Goal: Task Accomplishment & Management: Complete application form

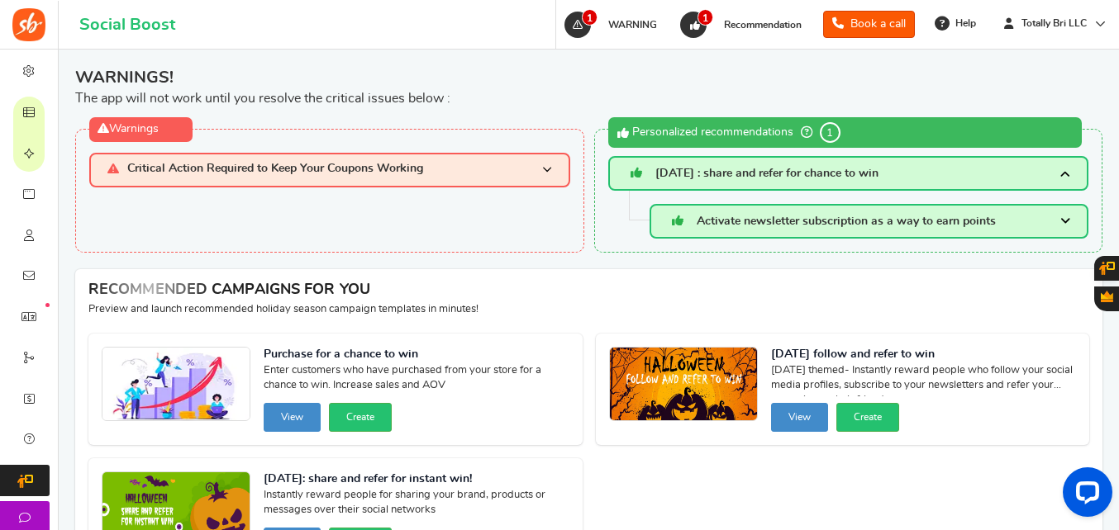
click at [364, 157] on h3 "Critical Action Required to Keep Your Coupons Working" at bounding box center [329, 170] width 481 height 34
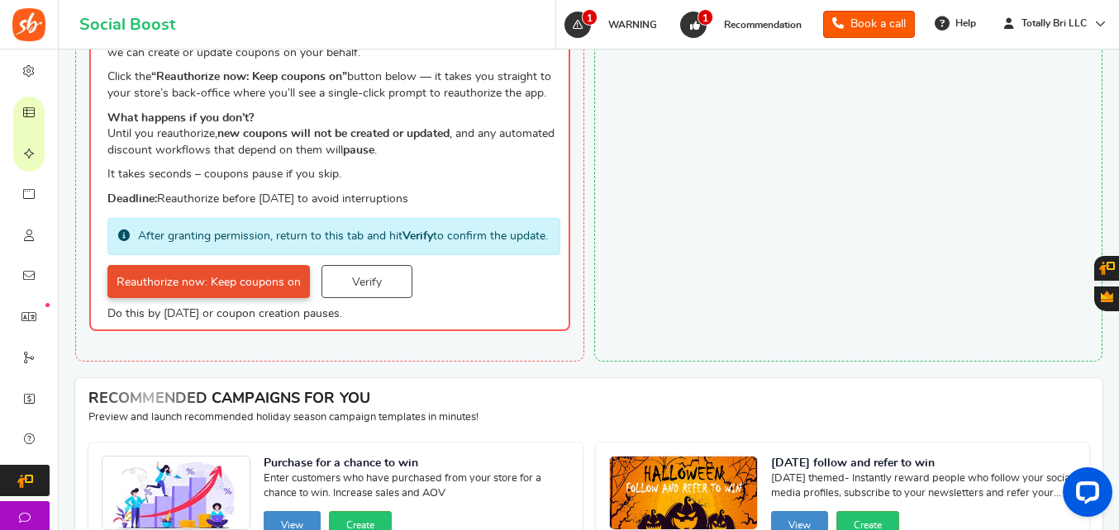
scroll to position [331, 0]
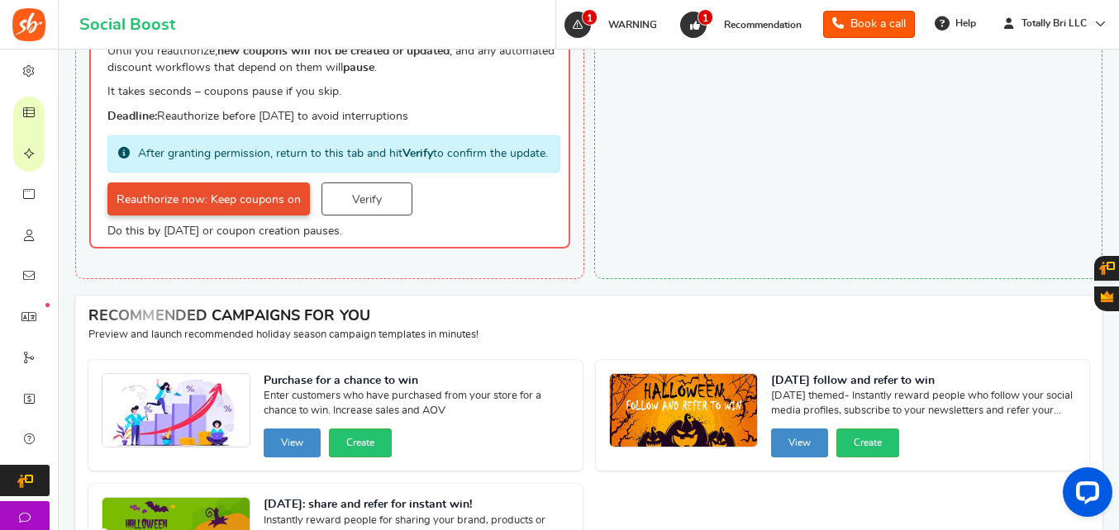
click at [243, 212] on link "Reauthorize now: Keep coupons on" at bounding box center [208, 199] width 202 height 33
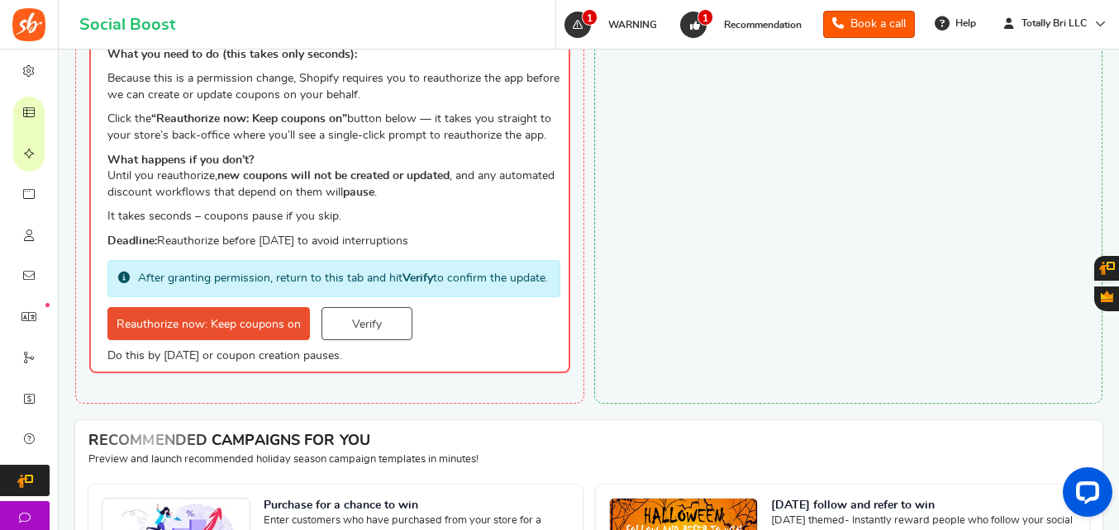
scroll to position [165, 0]
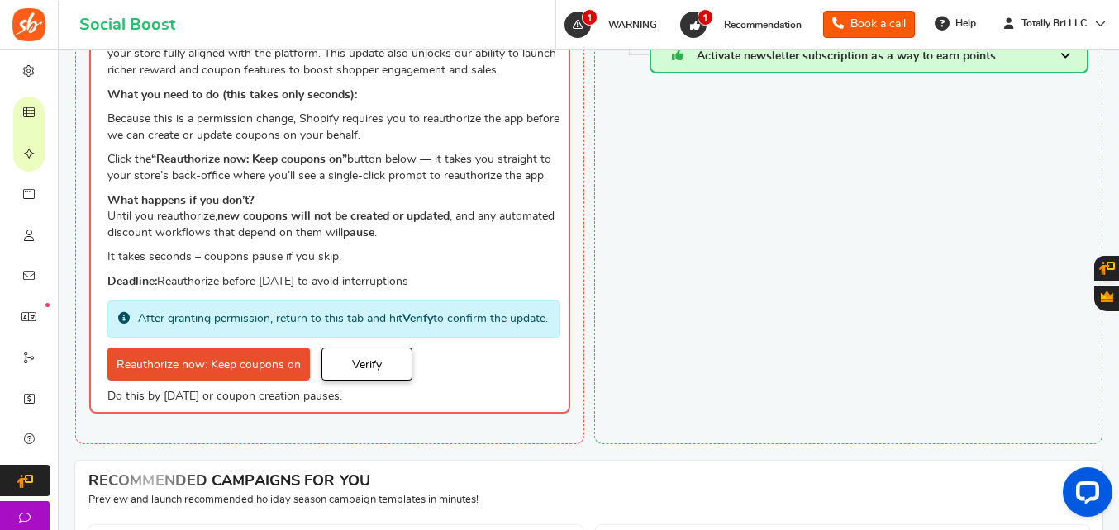
click at [352, 378] on link "Verify" at bounding box center [366, 364] width 91 height 33
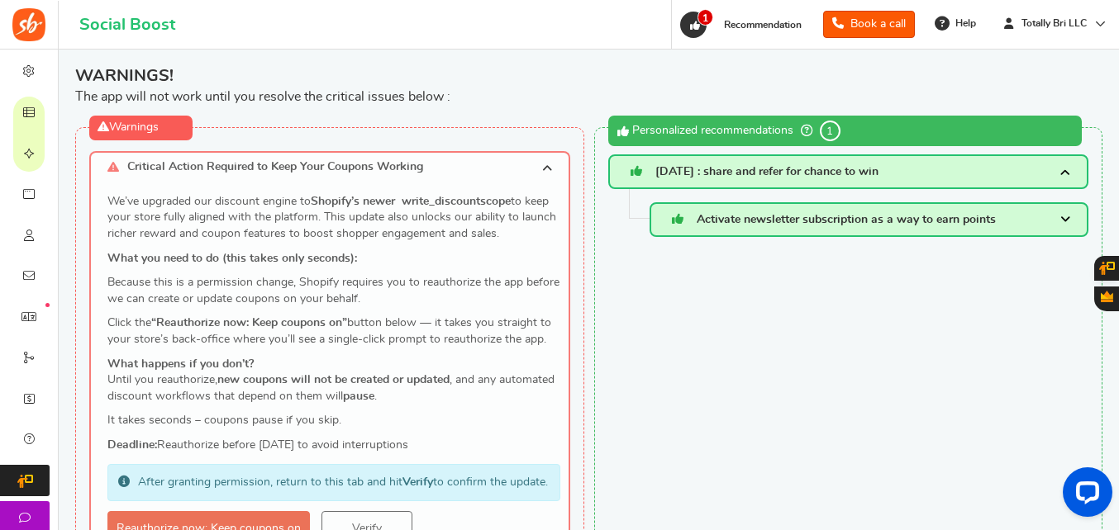
scroll to position [0, 0]
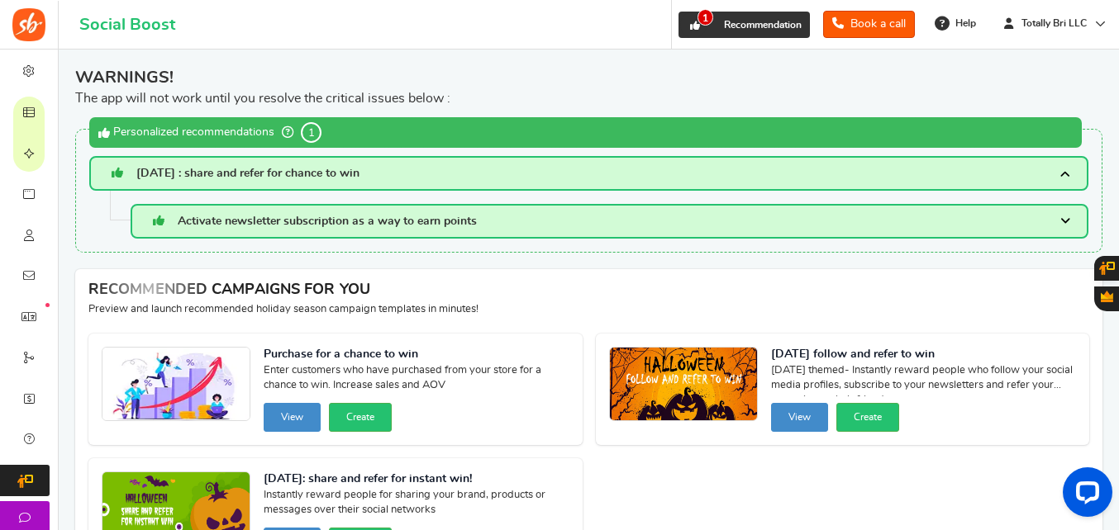
click at [752, 26] on span "Recommendation" at bounding box center [763, 25] width 78 height 10
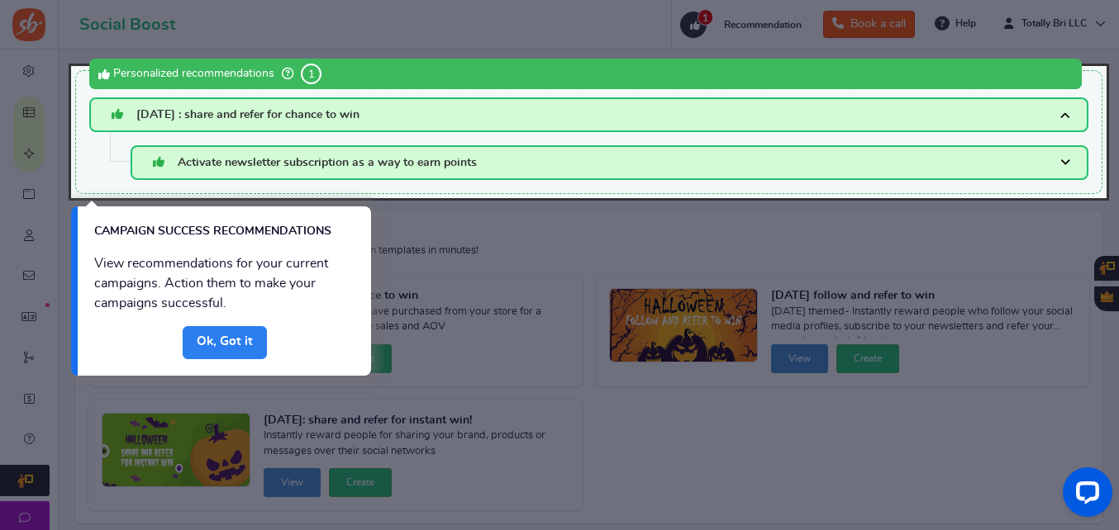
click at [215, 336] on link "Done" at bounding box center [225, 342] width 84 height 33
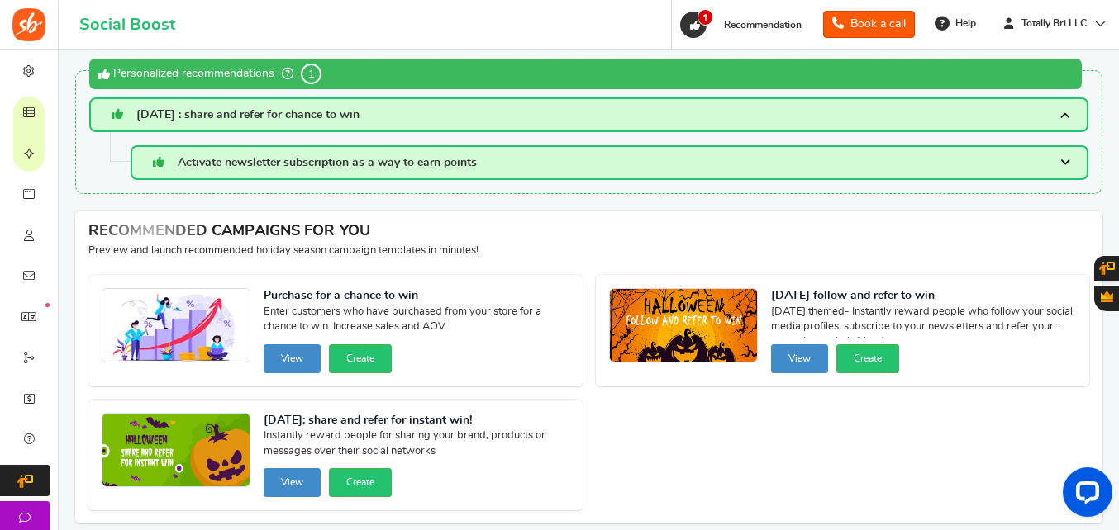
click at [471, 163] on span "Activate newsletter subscription as a way to earn points" at bounding box center [327, 163] width 299 height 12
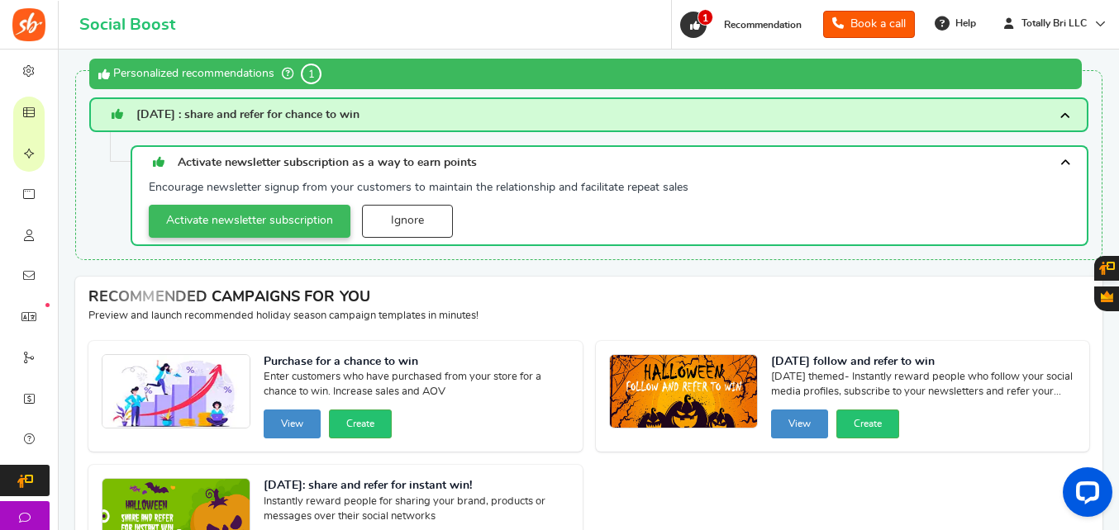
click at [268, 212] on link "Activate newsletter subscription" at bounding box center [250, 221] width 202 height 33
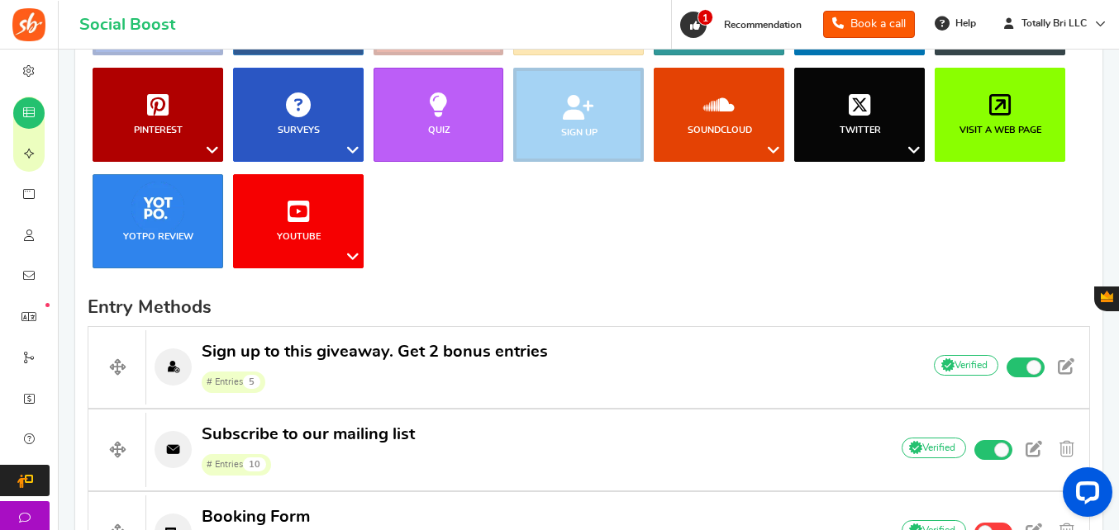
scroll to position [21, 0]
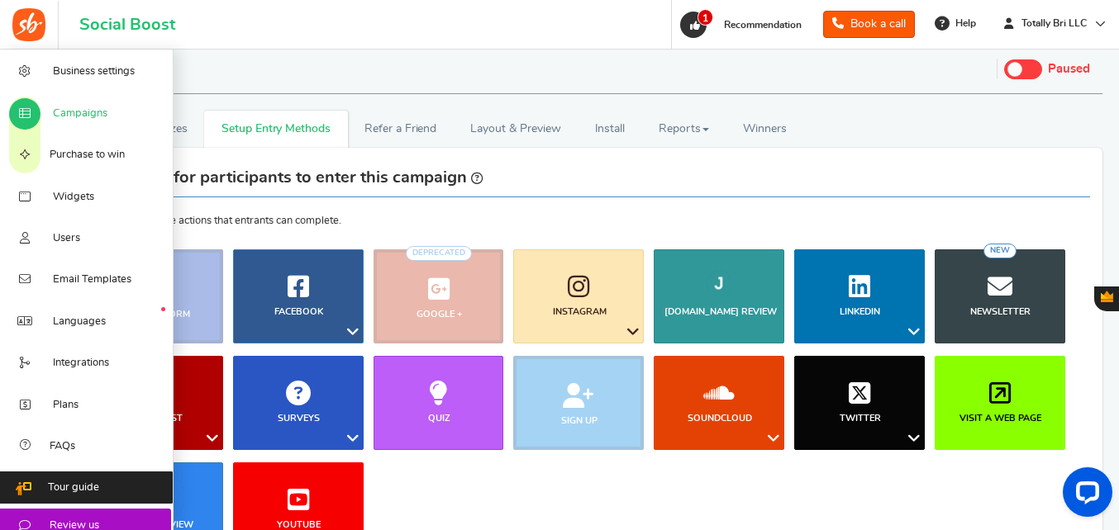
click at [59, 108] on span "Campaigns" at bounding box center [80, 114] width 55 height 15
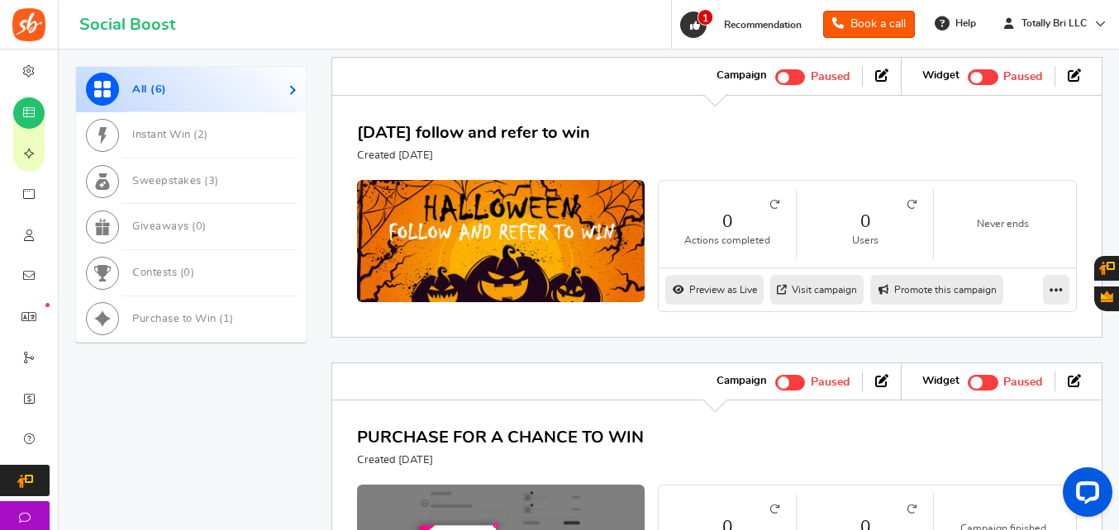
scroll to position [1021, 0]
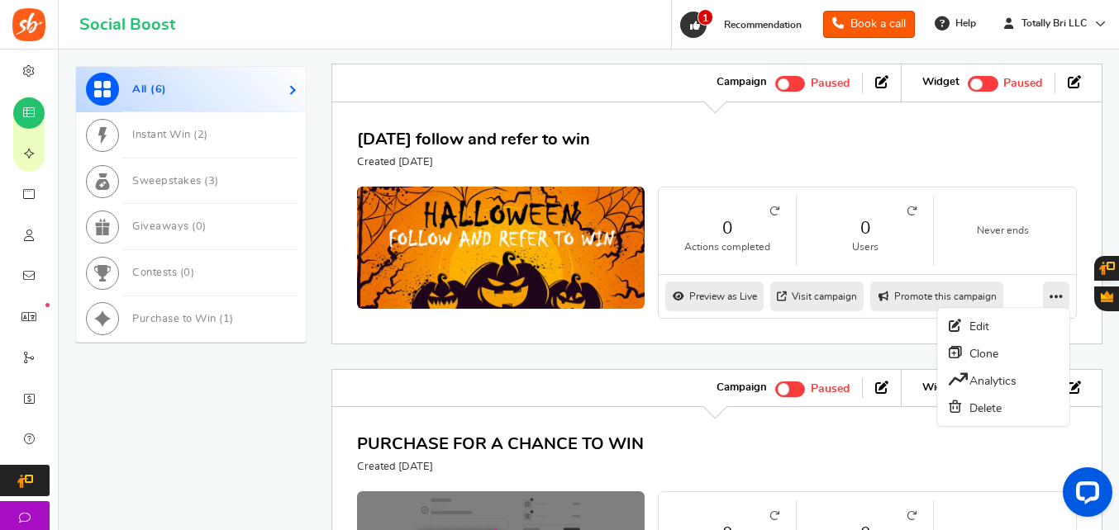
click at [1049, 292] on icon at bounding box center [1055, 296] width 13 height 15
click at [1016, 325] on link "Edit" at bounding box center [1003, 326] width 122 height 26
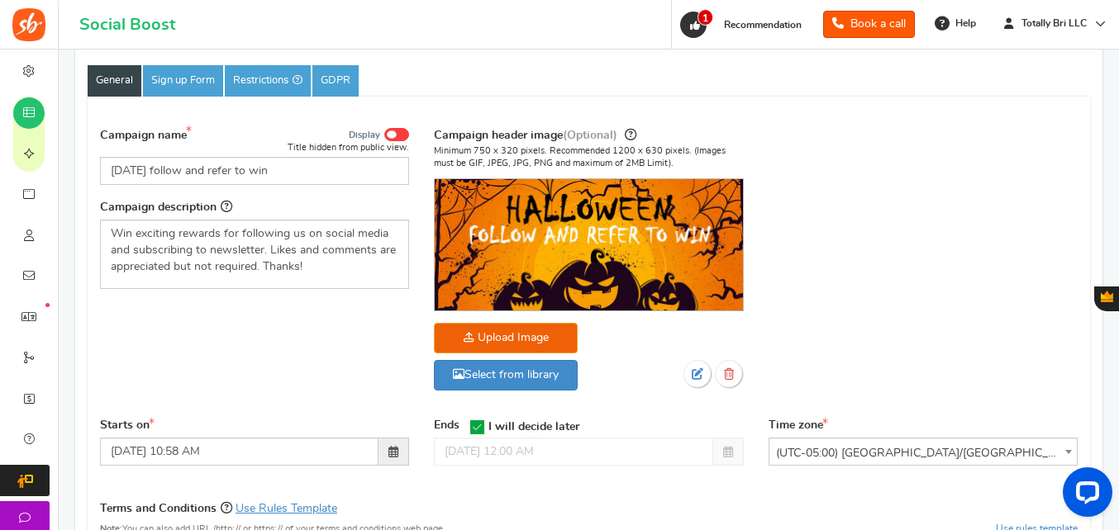
scroll to position [165, 0]
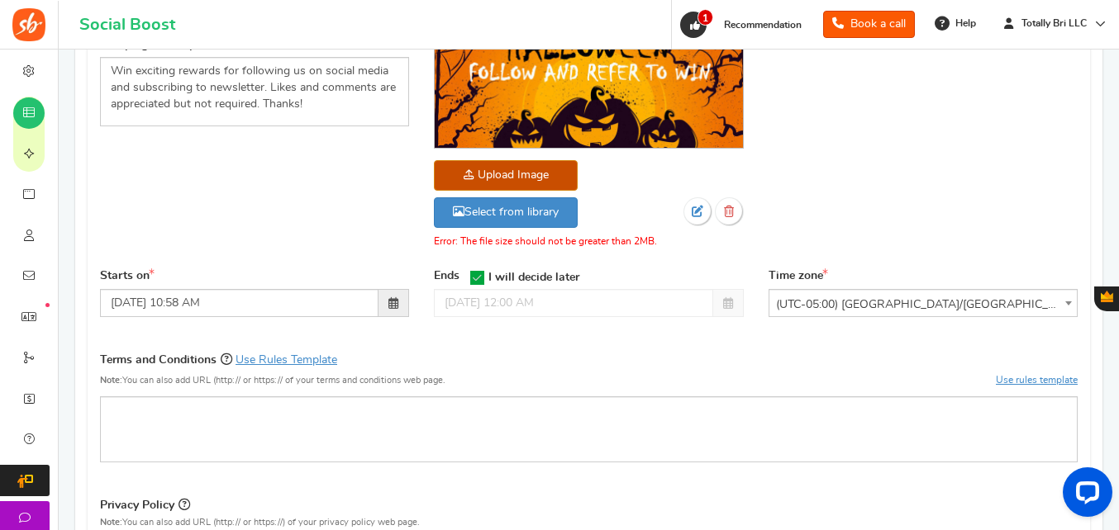
scroll to position [331, 0]
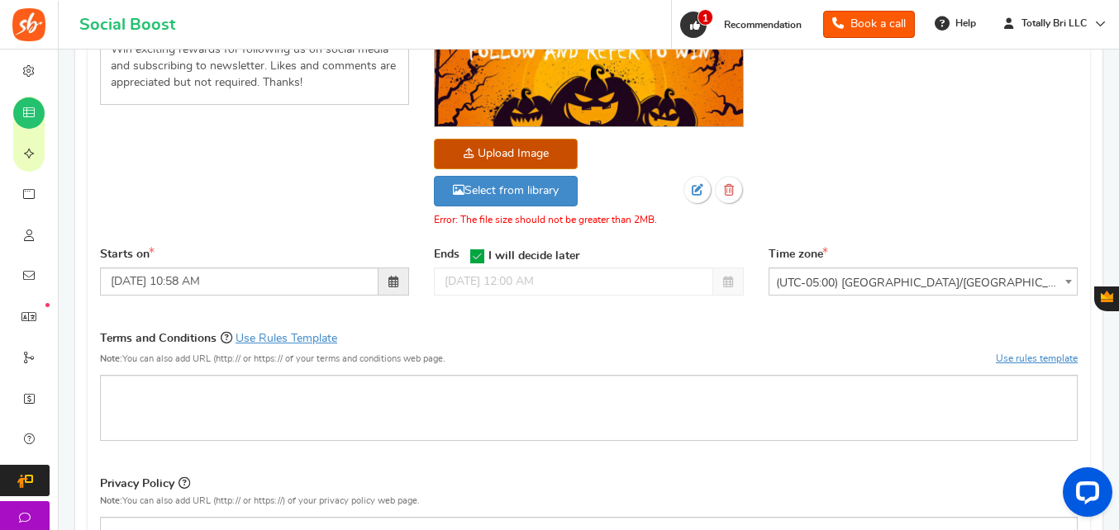
click at [476, 257] on icon at bounding box center [477, 257] width 14 height 14
click at [472, 257] on input "I will decide later" at bounding box center [472, 255] width 0 height 11
click at [717, 280] on span at bounding box center [728, 282] width 31 height 28
click at [759, 192] on div "Campaign name Display Title hidden from public view. [DATE] follow and refer to…" at bounding box center [589, 90] width 1002 height 314
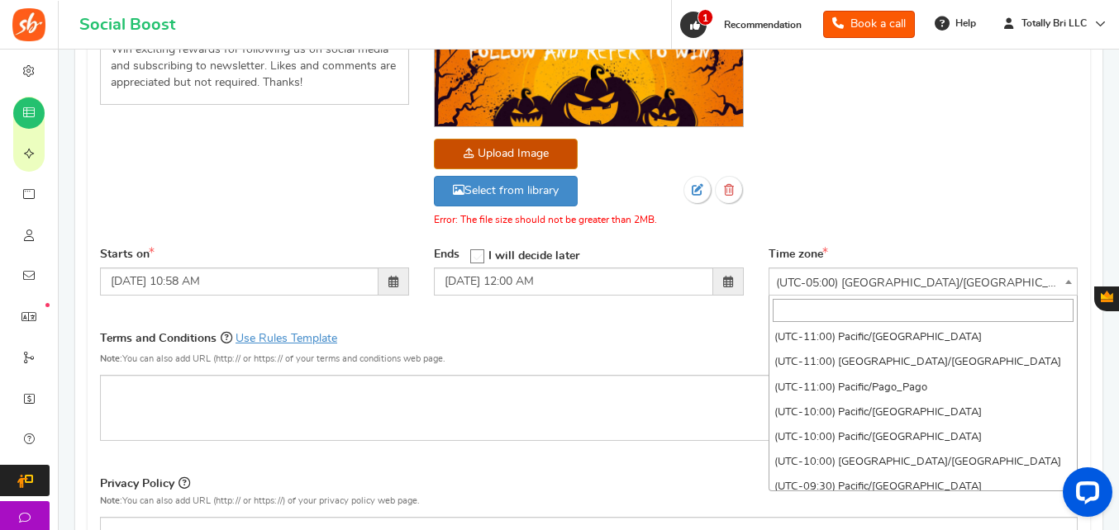
click at [859, 278] on span "(UTC-05:00) [GEOGRAPHIC_DATA]/[GEOGRAPHIC_DATA]" at bounding box center [922, 284] width 307 height 30
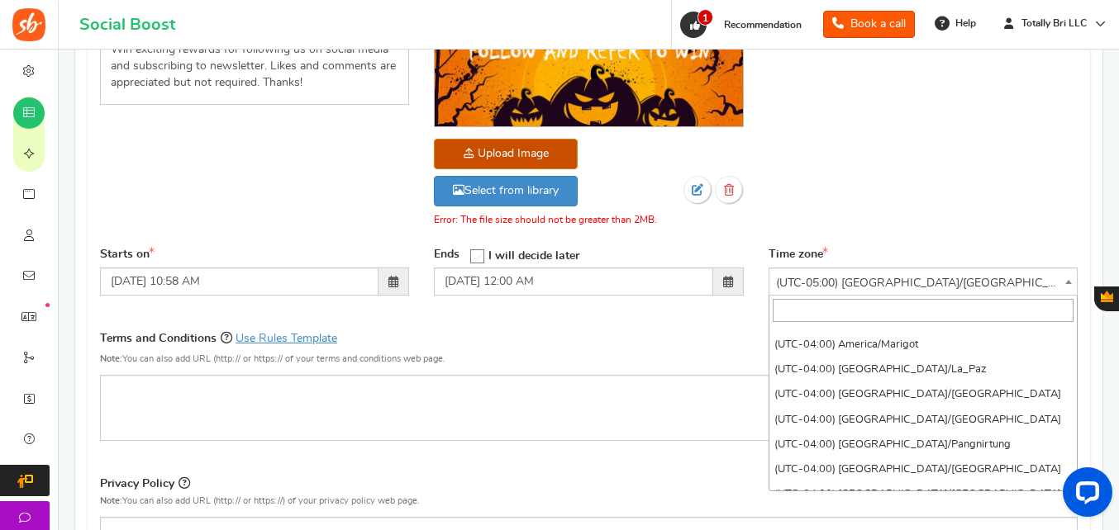
scroll to position [2338, 0]
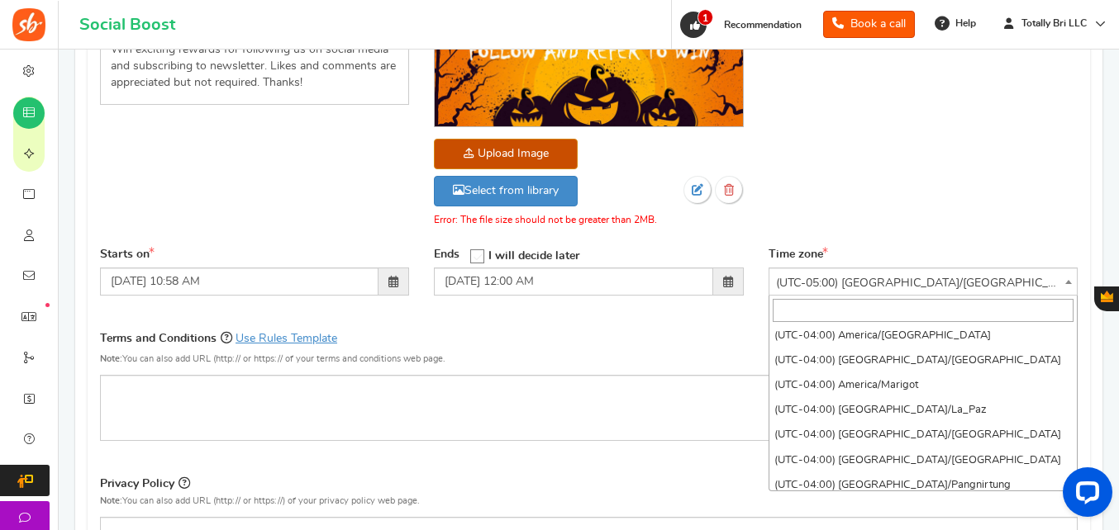
select select "America/St_Thomas"
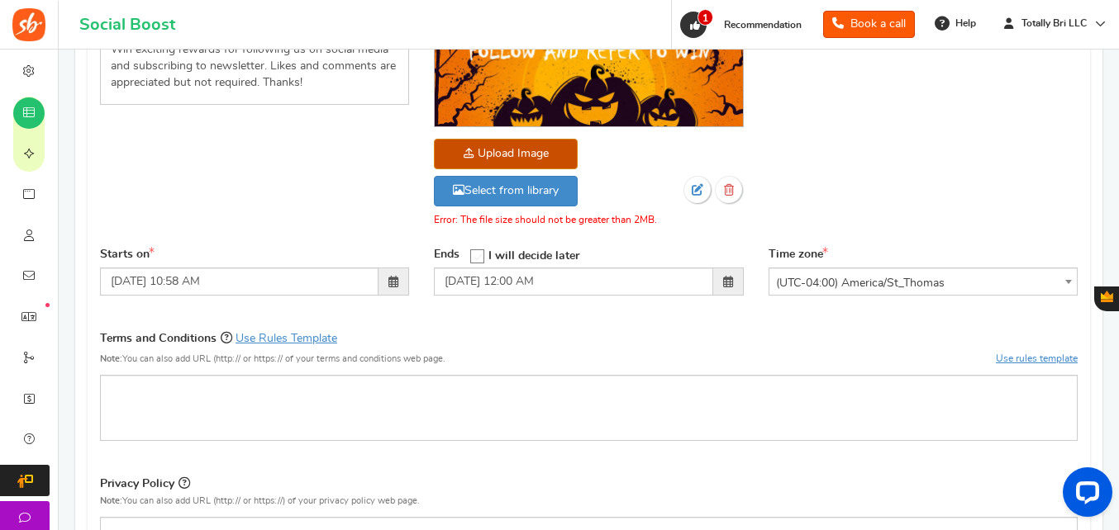
click at [400, 289] on span at bounding box center [393, 282] width 31 height 28
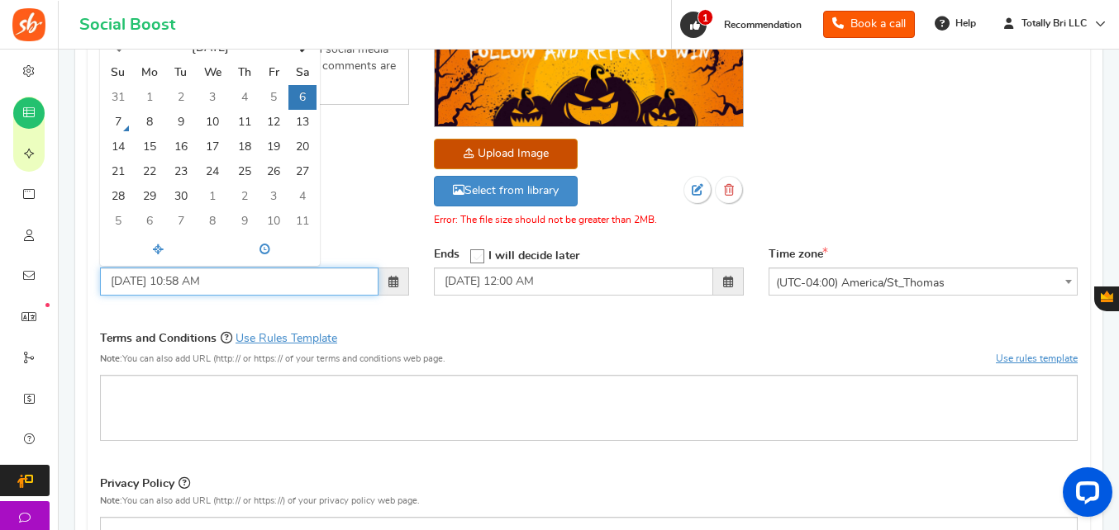
click at [283, 108] on td "5" at bounding box center [273, 97] width 29 height 25
click at [121, 121] on td "7" at bounding box center [117, 122] width 29 height 25
type input "[DATE] 10:58 AM"
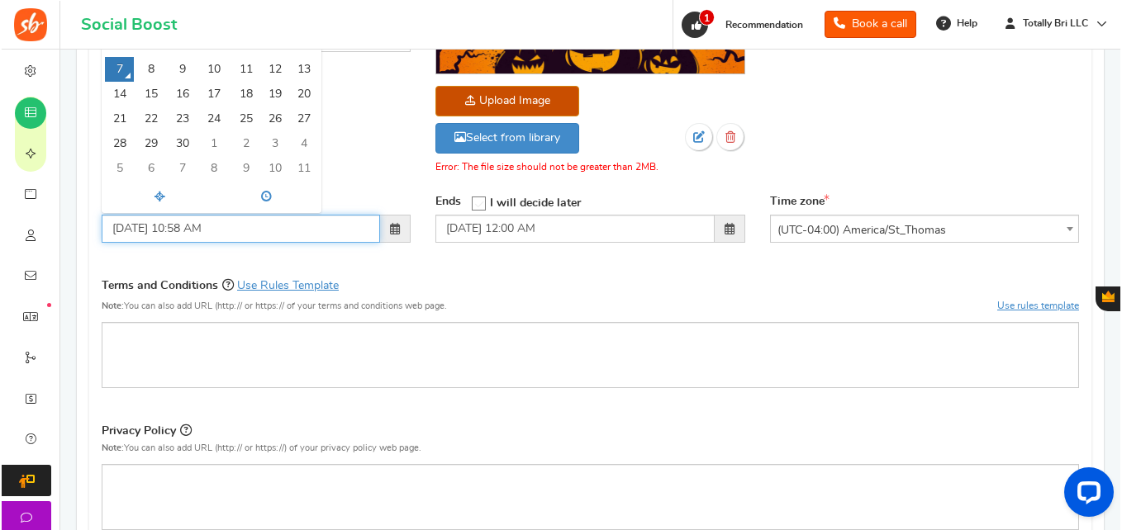
scroll to position [413, 0]
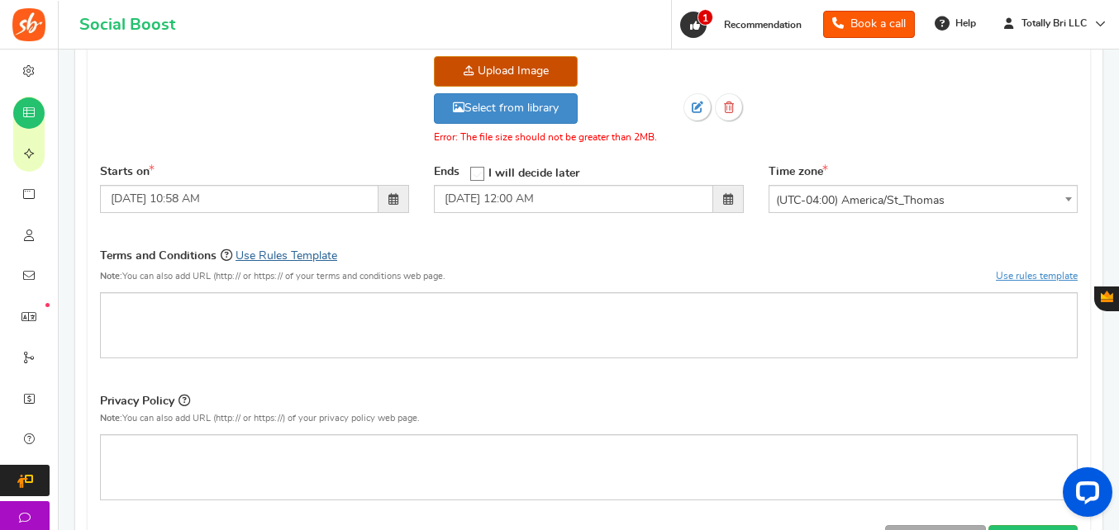
click at [300, 259] on link "Use Rules Template" at bounding box center [286, 256] width 102 height 12
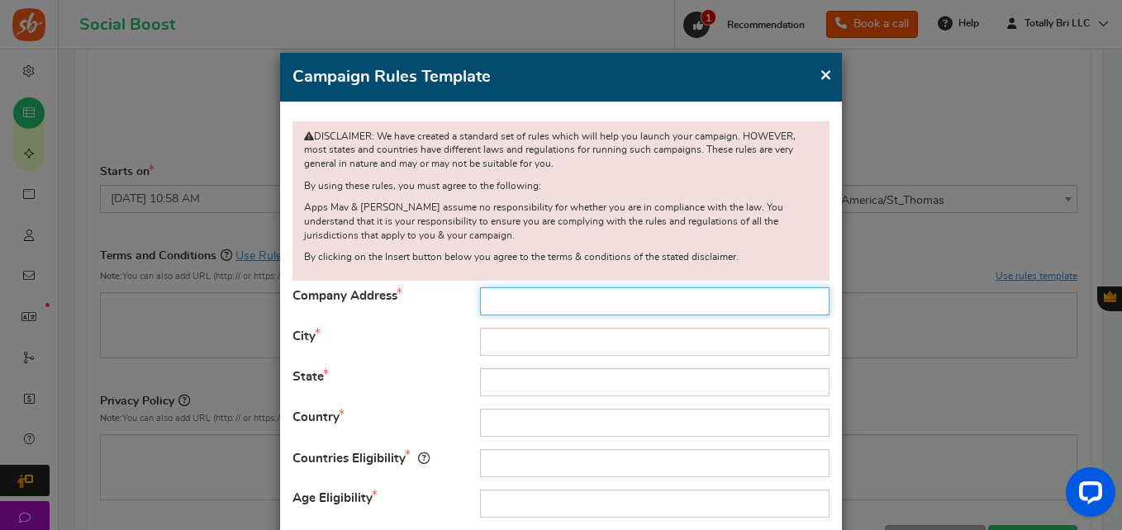
click at [527, 301] on input "text" at bounding box center [655, 302] width 350 height 28
type input "[STREET_ADDRESS]"
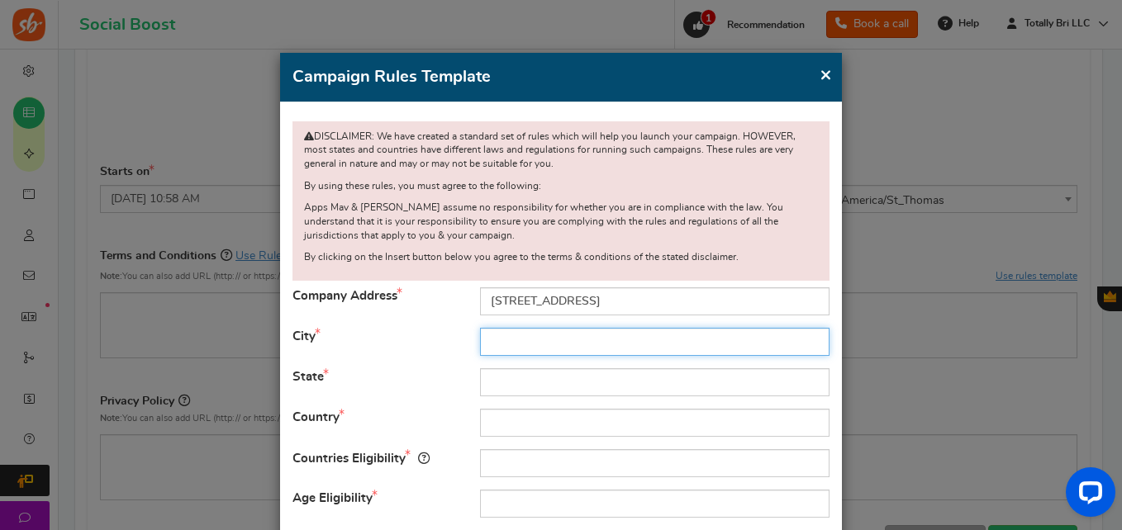
click at [575, 353] on input "text" at bounding box center [655, 342] width 350 height 28
type input "[GEOGRAPHIC_DATA]"
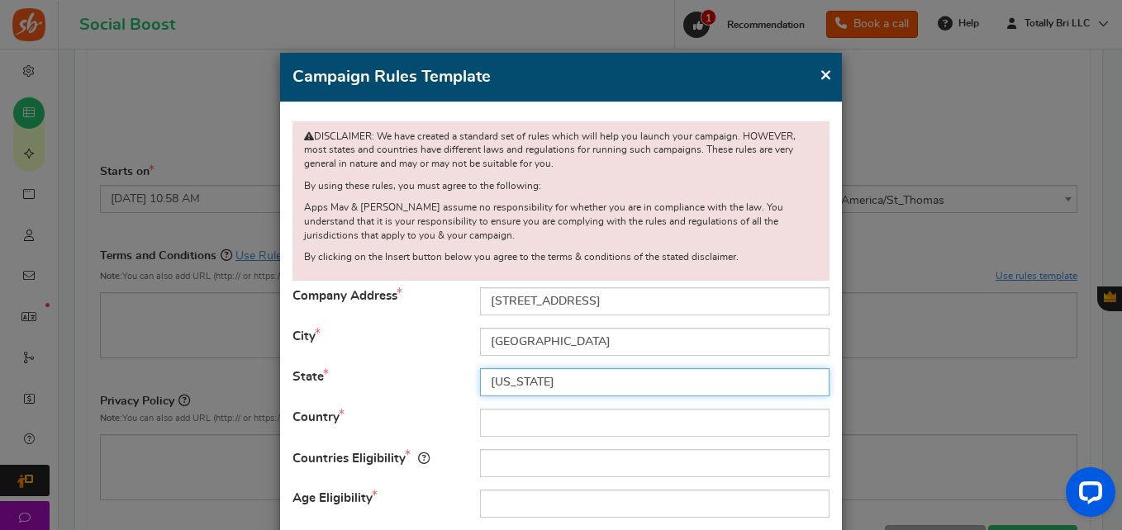
type input "[US_STATE]"
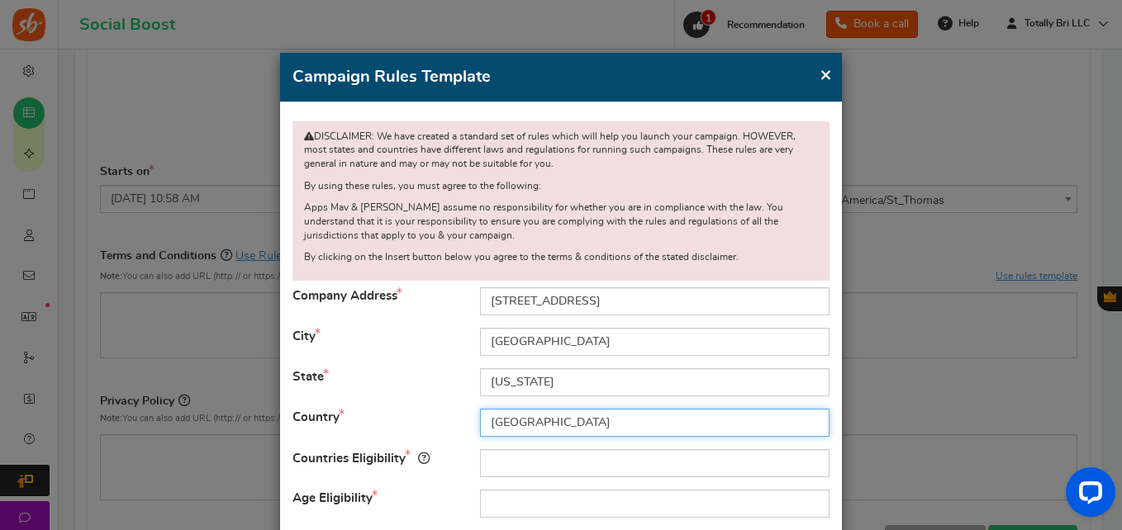
type input "[GEOGRAPHIC_DATA]"
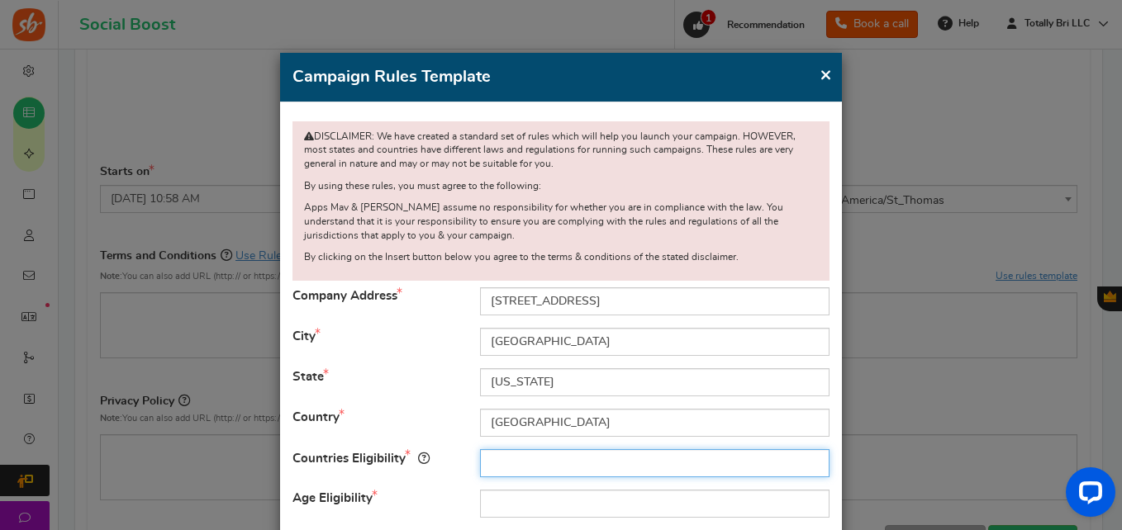
click at [578, 459] on input "text" at bounding box center [655, 464] width 350 height 28
type input "[GEOGRAPHIC_DATA]"
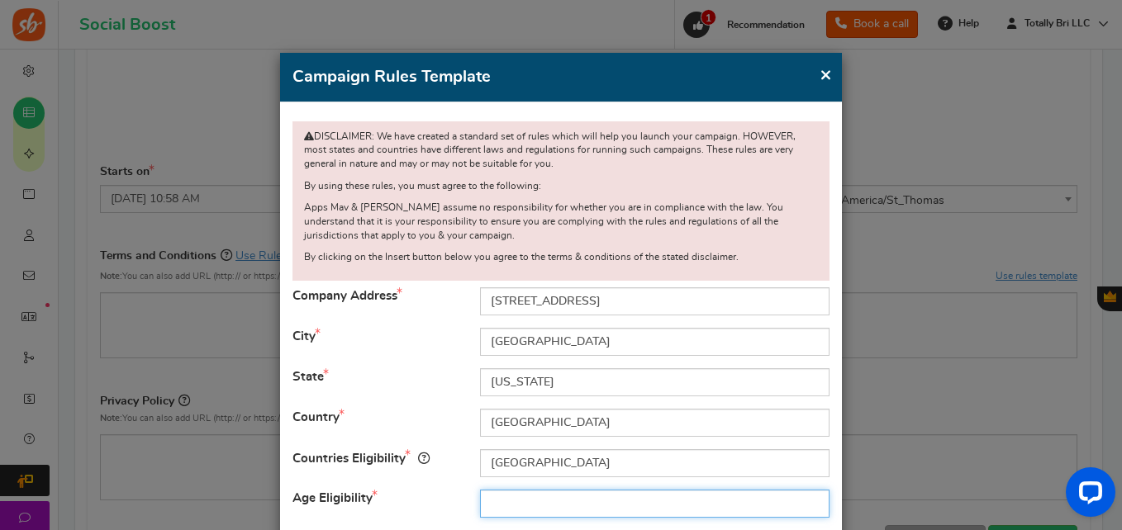
click at [700, 511] on input "text" at bounding box center [655, 504] width 350 height 28
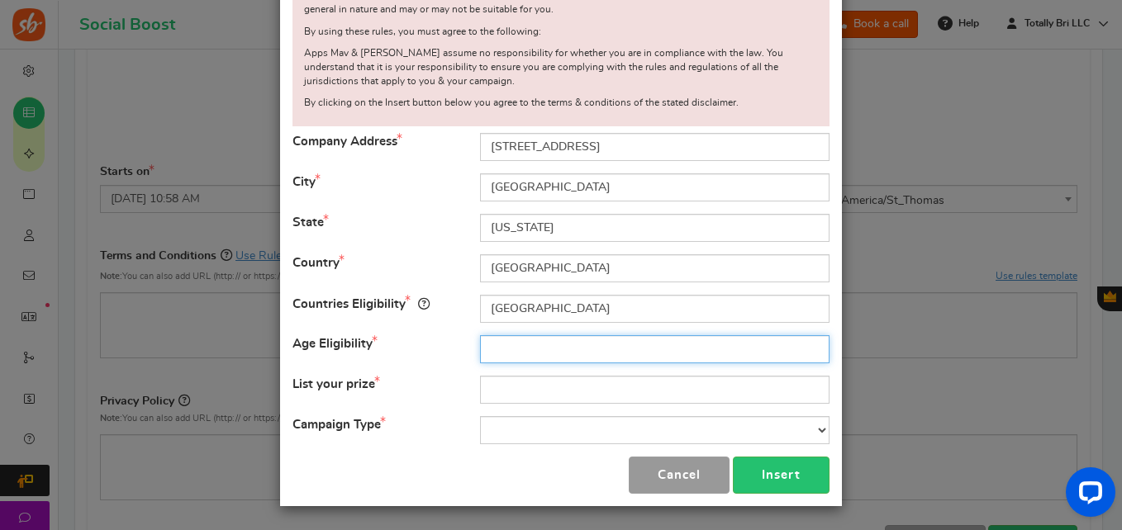
scroll to position [155, 0]
type input "18+"
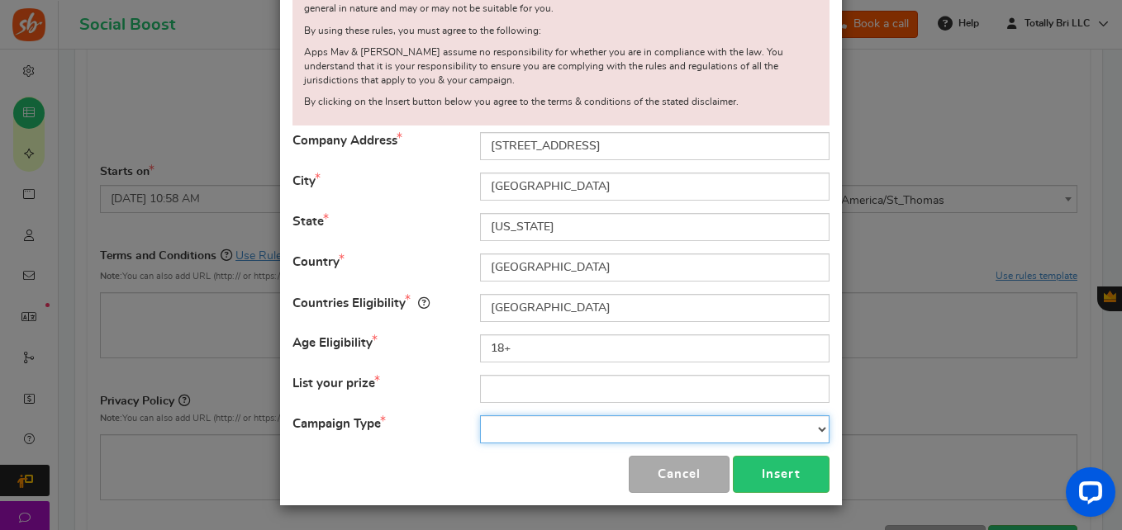
click at [544, 436] on select "Contest Giveaway Lottery Offer Raffle Sweepstakes Other" at bounding box center [655, 430] width 350 height 28
select select "Giveaway"
click at [480, 416] on select "Contest Giveaway Lottery Offer Raffle Sweepstakes Other" at bounding box center [655, 430] width 350 height 28
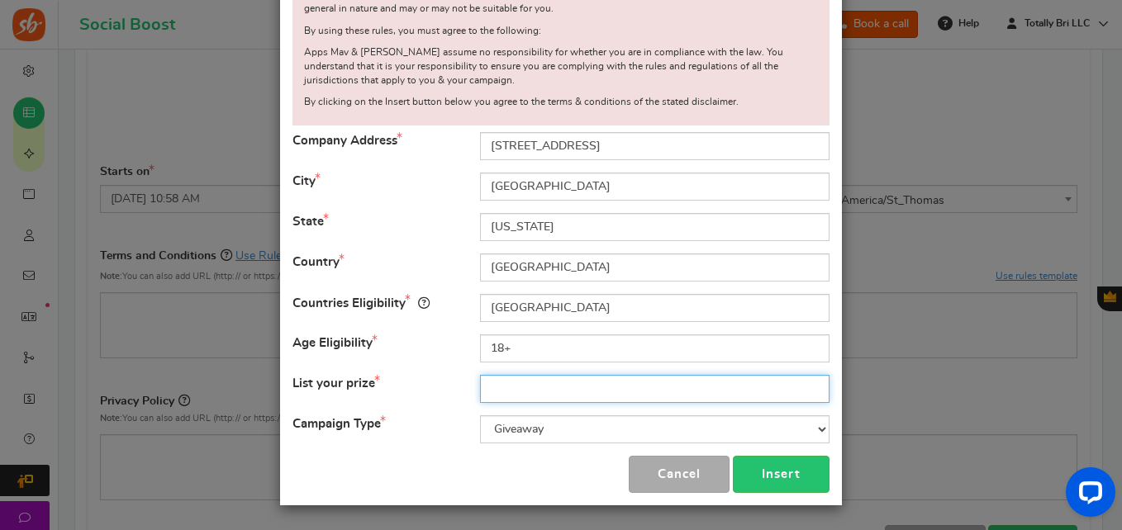
click at [524, 384] on input "text" at bounding box center [655, 389] width 350 height 28
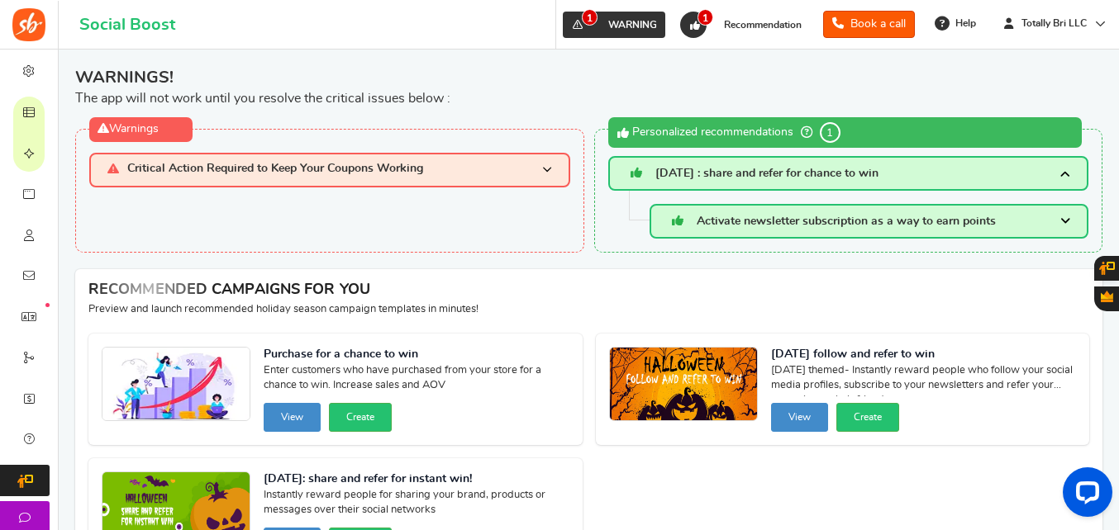
click at [645, 16] on link "1 WARNING" at bounding box center [614, 25] width 102 height 26
click at [502, 153] on h3 "Critical Action Required to Keep Your Coupons Working" at bounding box center [329, 170] width 481 height 34
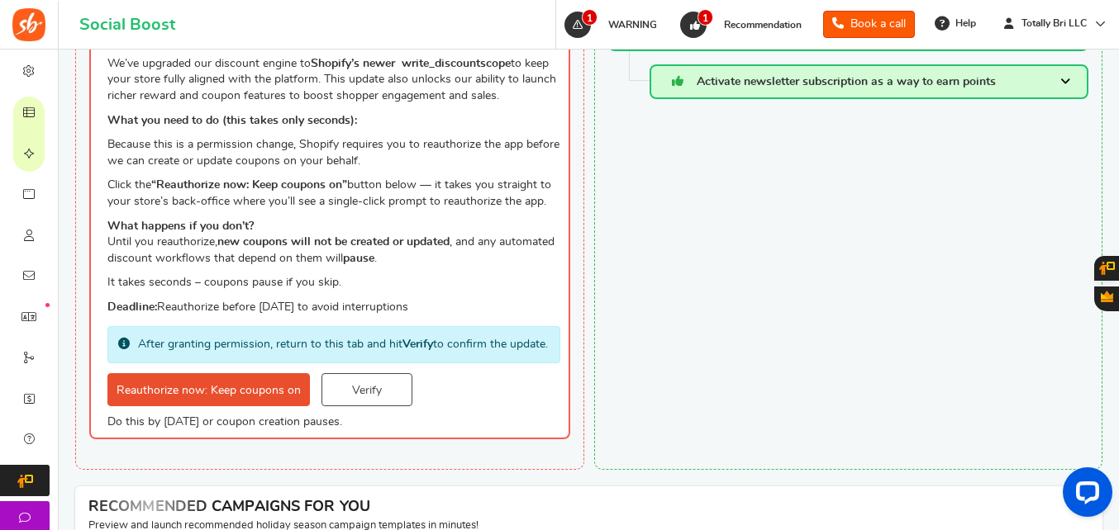
scroll to position [83, 0]
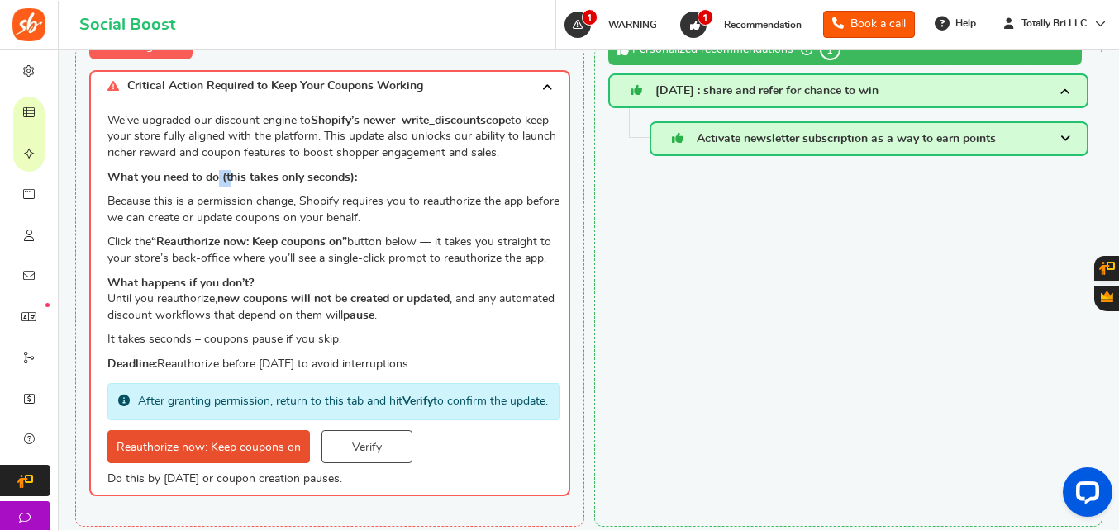
drag, startPoint x: 225, startPoint y: 182, endPoint x: 235, endPoint y: 185, distance: 11.2
click at [235, 185] on p "What you need to do (this takes only seconds):" at bounding box center [333, 178] width 453 height 17
